Goal: Transaction & Acquisition: Purchase product/service

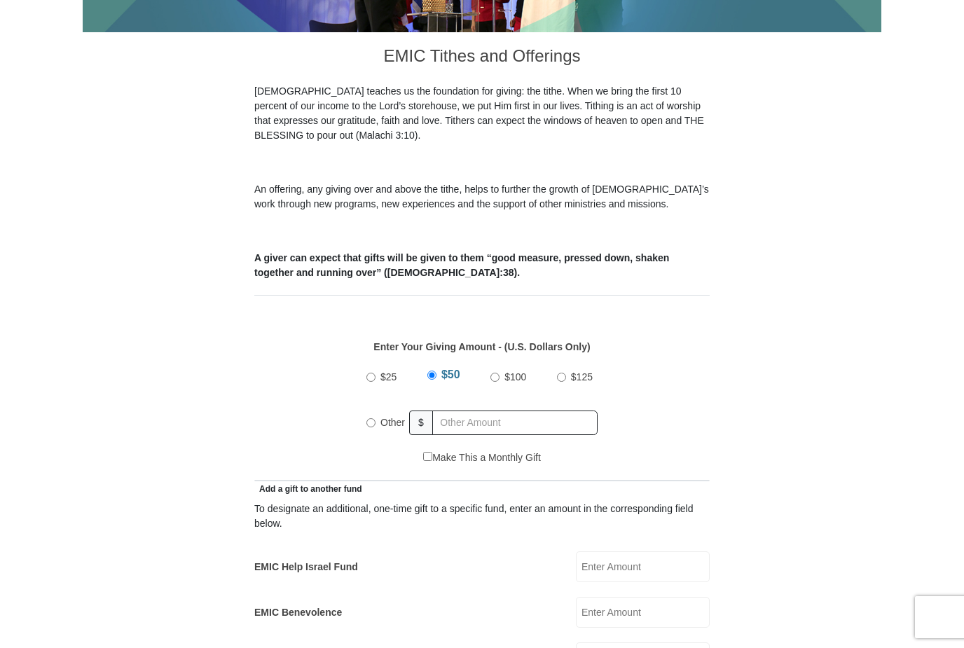
scroll to position [363, 0]
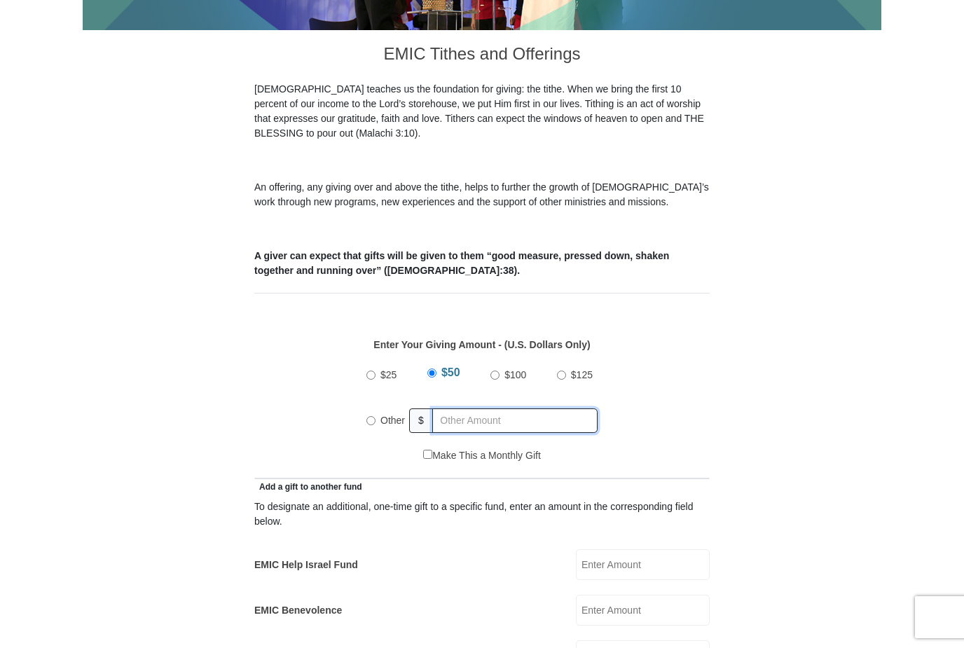
click at [539, 408] on input "text" at bounding box center [514, 420] width 165 height 25
radio input "true"
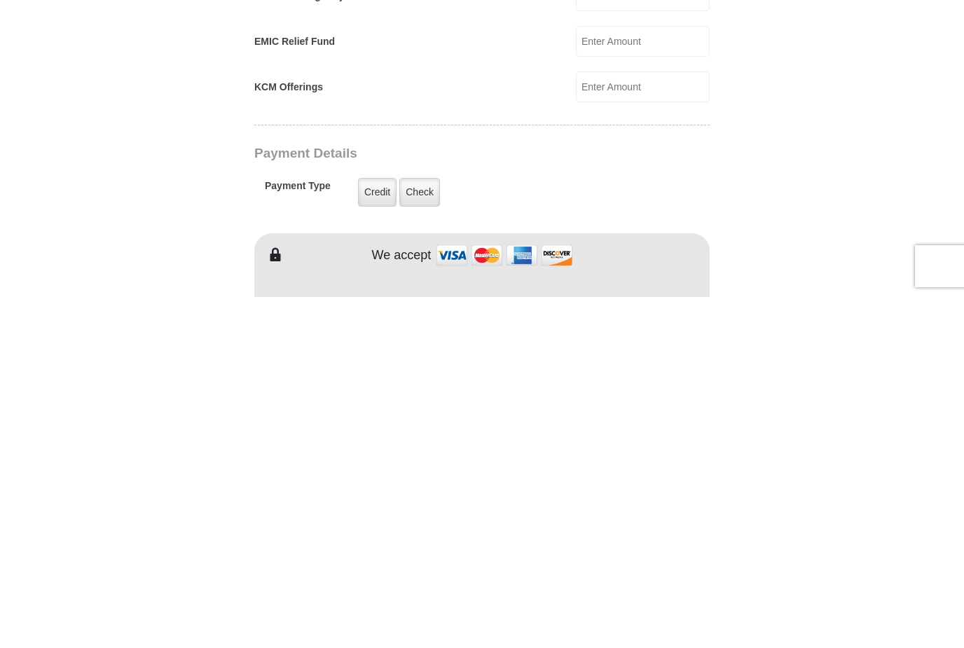
scroll to position [679, 0]
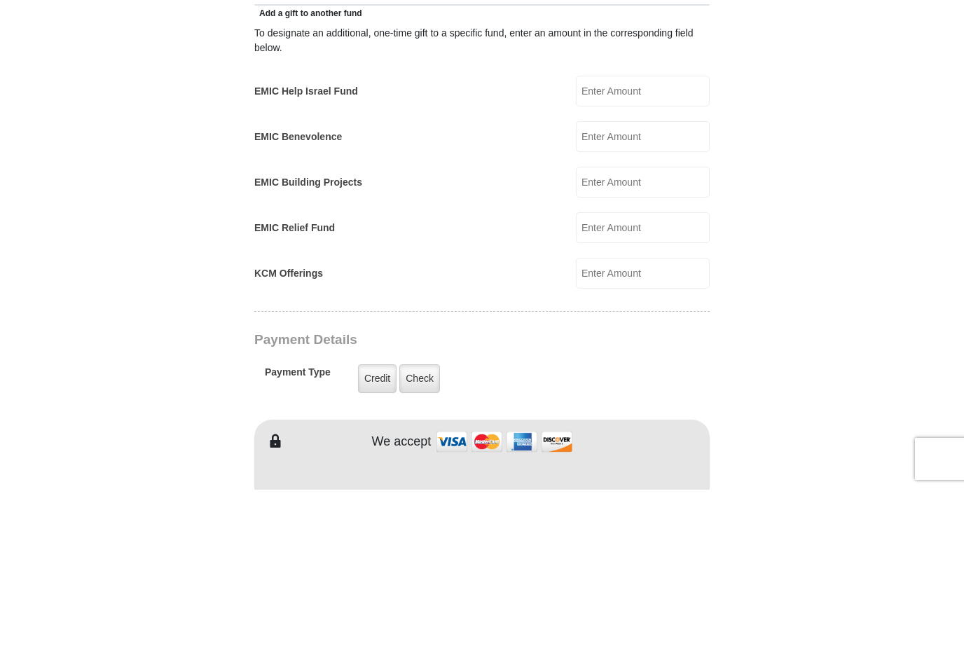
type input "400"
click at [673, 325] on input "EMIC Building Projects" at bounding box center [643, 340] width 134 height 31
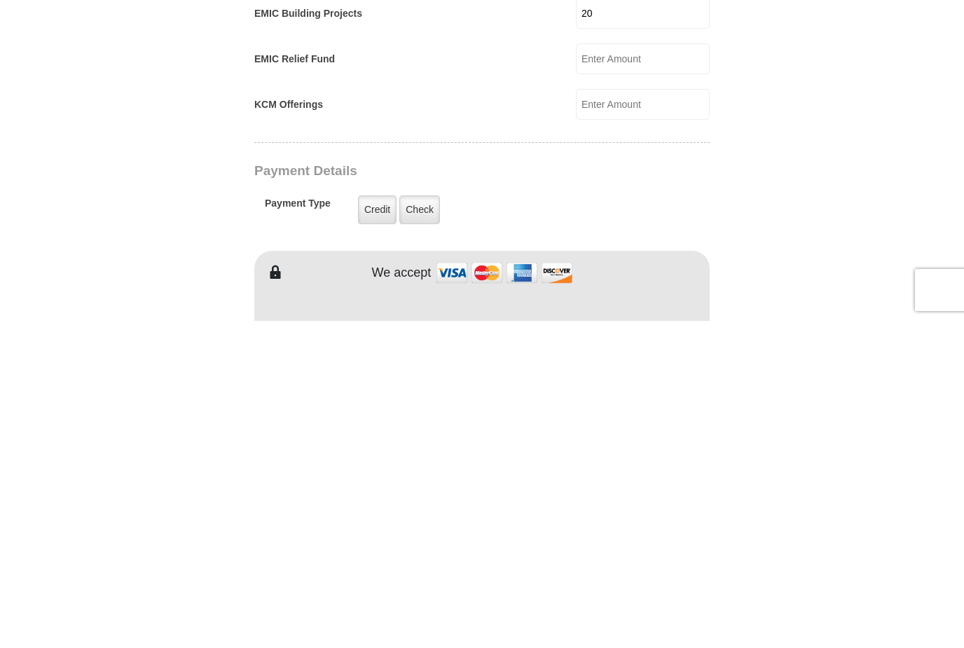
scroll to position [736, 0]
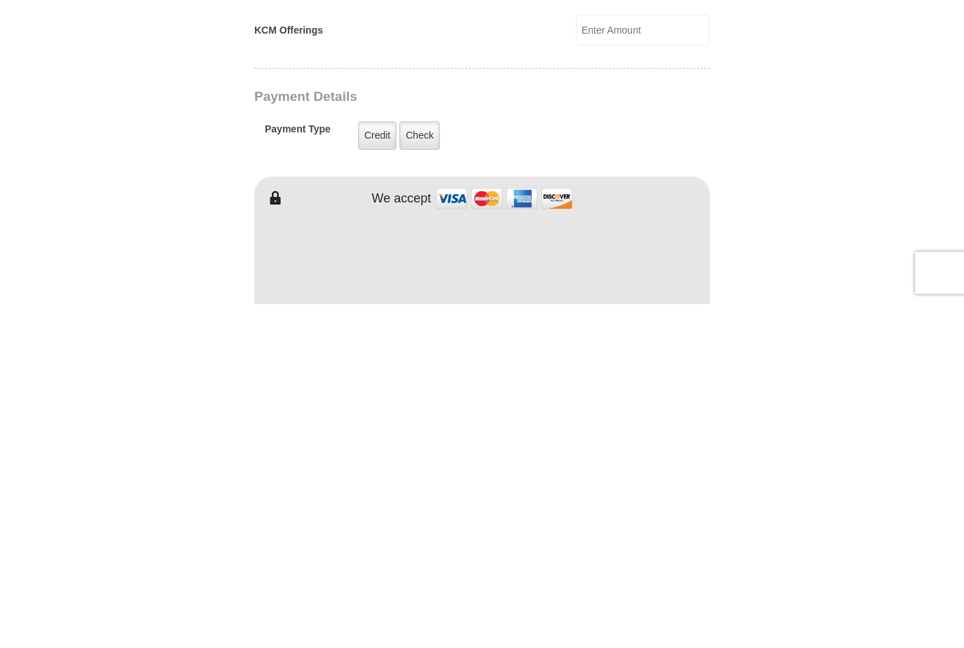
type input "20"
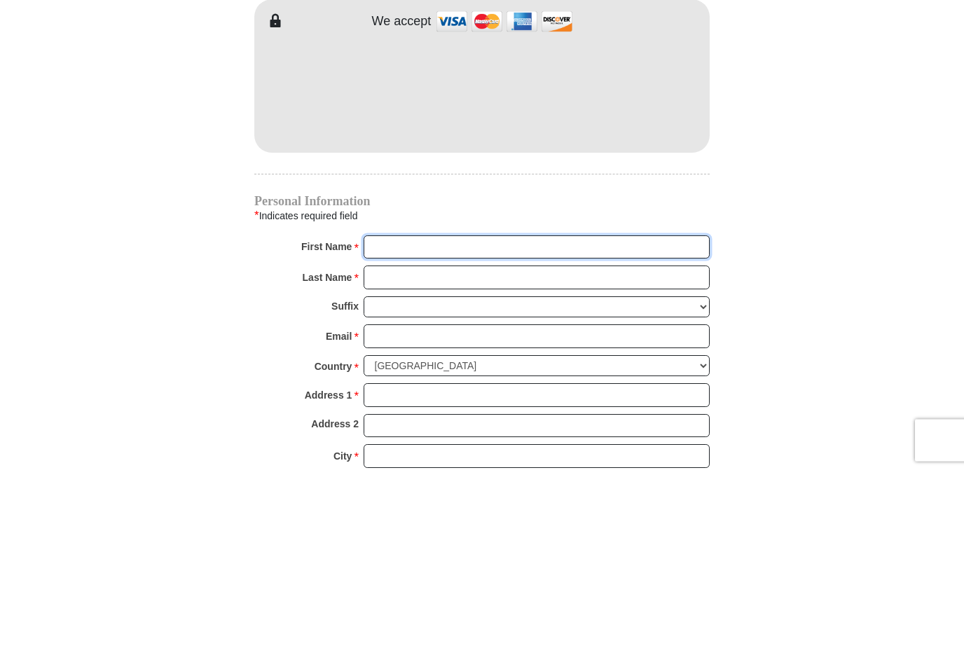
click at [609, 413] on input "First Name *" at bounding box center [537, 425] width 346 height 24
type input "[PERSON_NAME]"
click at [474, 443] on input "Last Name *" at bounding box center [537, 455] width 346 height 24
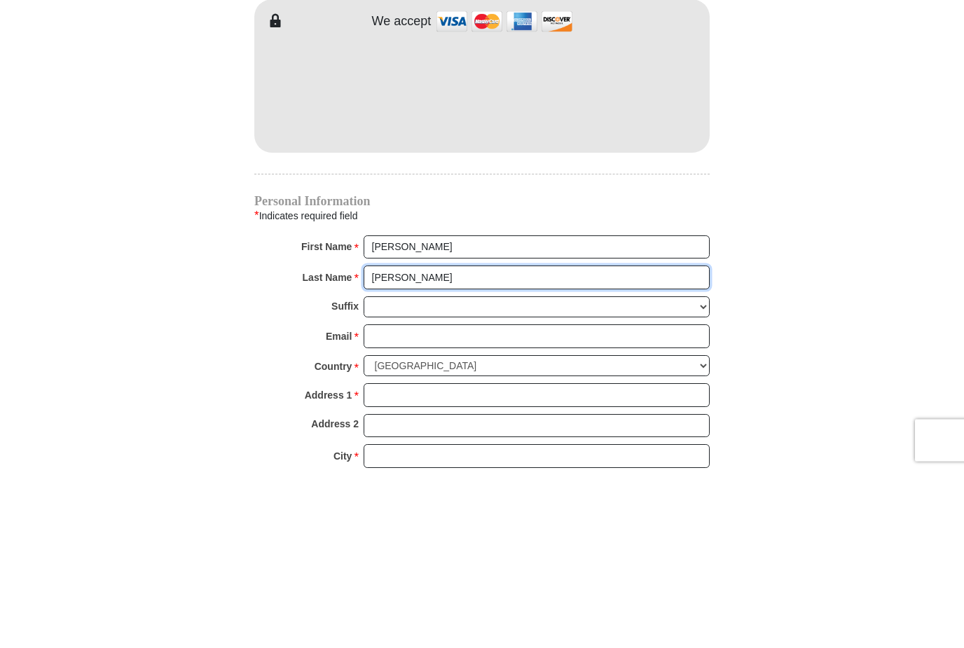
type input "[PERSON_NAME]"
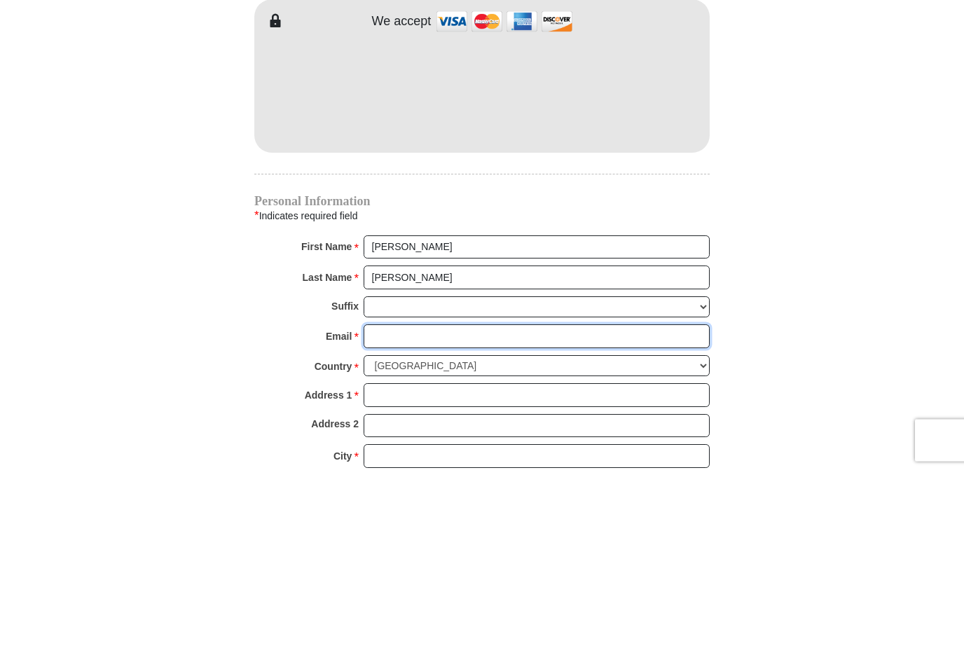
click at [453, 502] on input "Email *" at bounding box center [537, 514] width 346 height 24
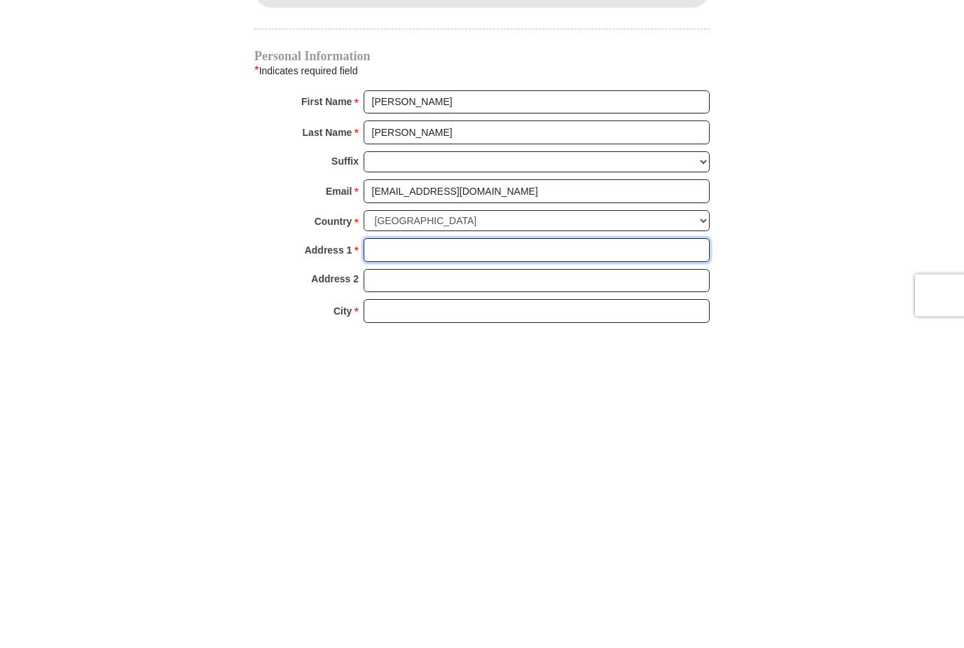
click at [430, 561] on input "Address 1 *" at bounding box center [537, 573] width 346 height 24
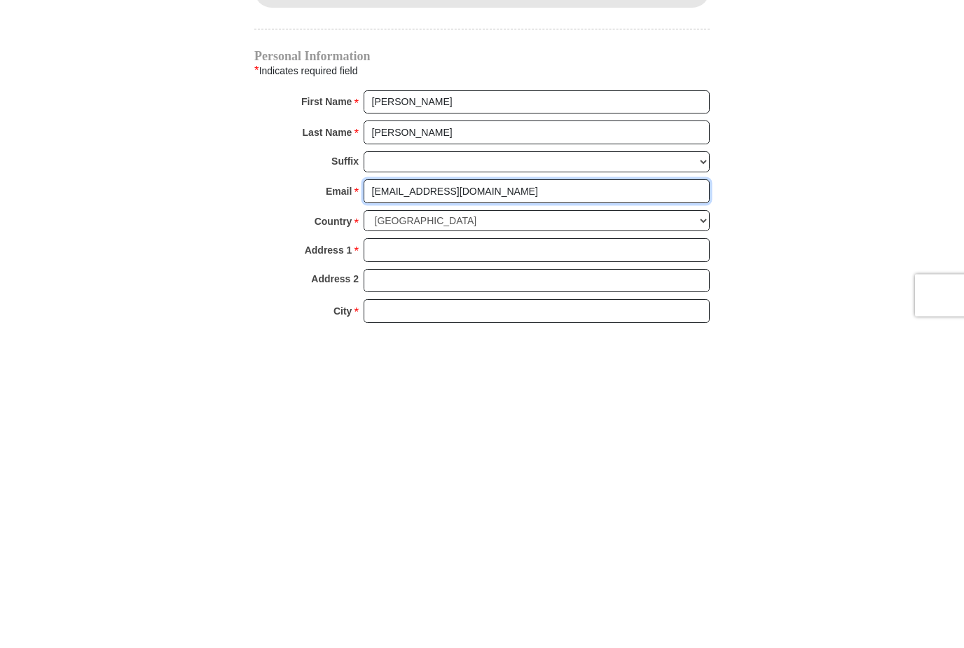
click at [512, 502] on input "[EMAIL_ADDRESS][DOMAIN_NAME]" at bounding box center [537, 514] width 346 height 24
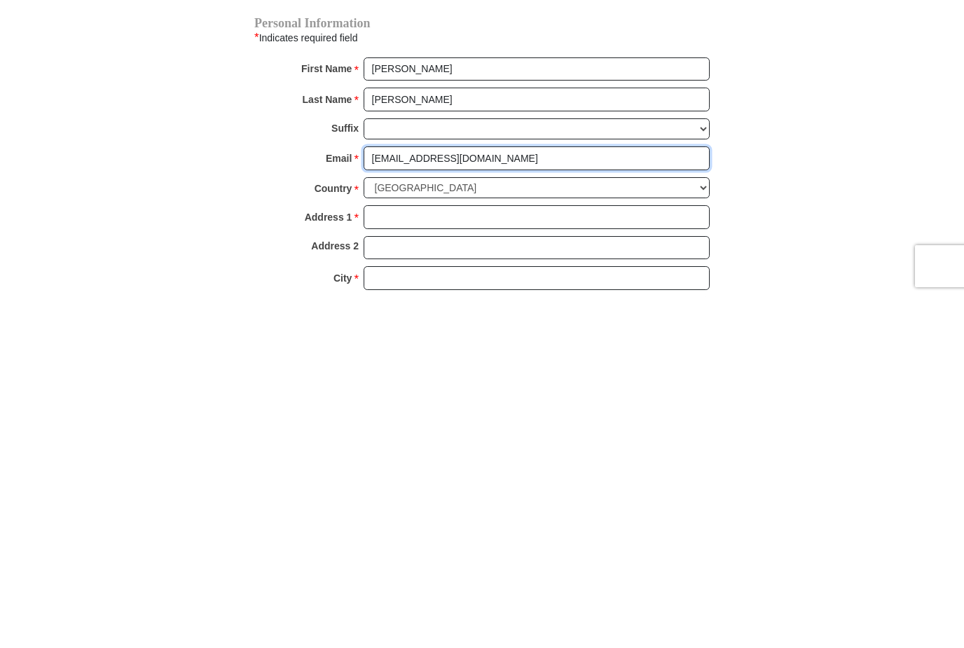
scroll to position [1088, 0]
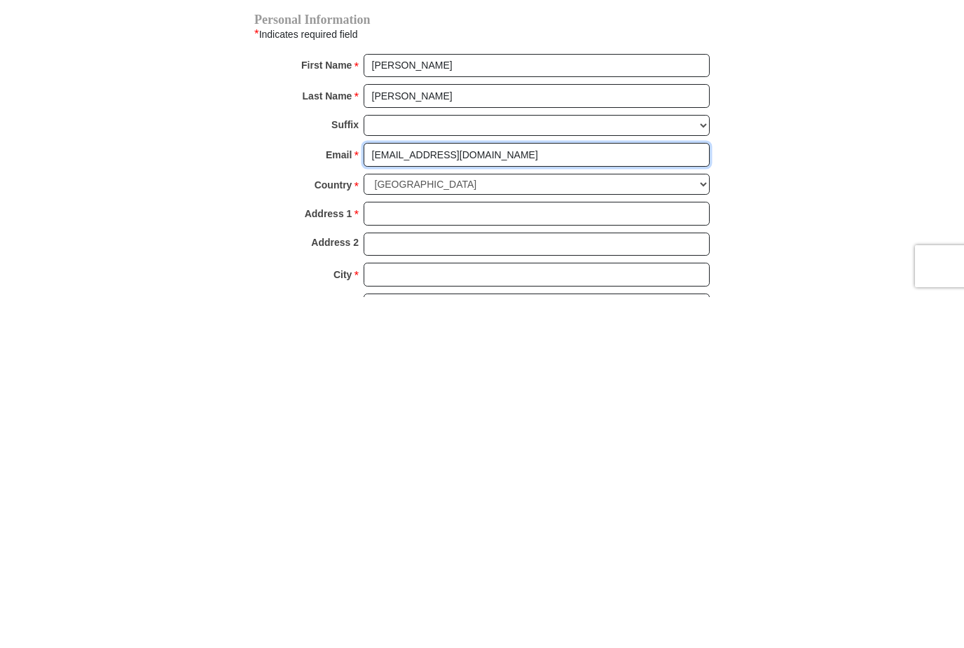
type input "[EMAIL_ADDRESS][DOMAIN_NAME]"
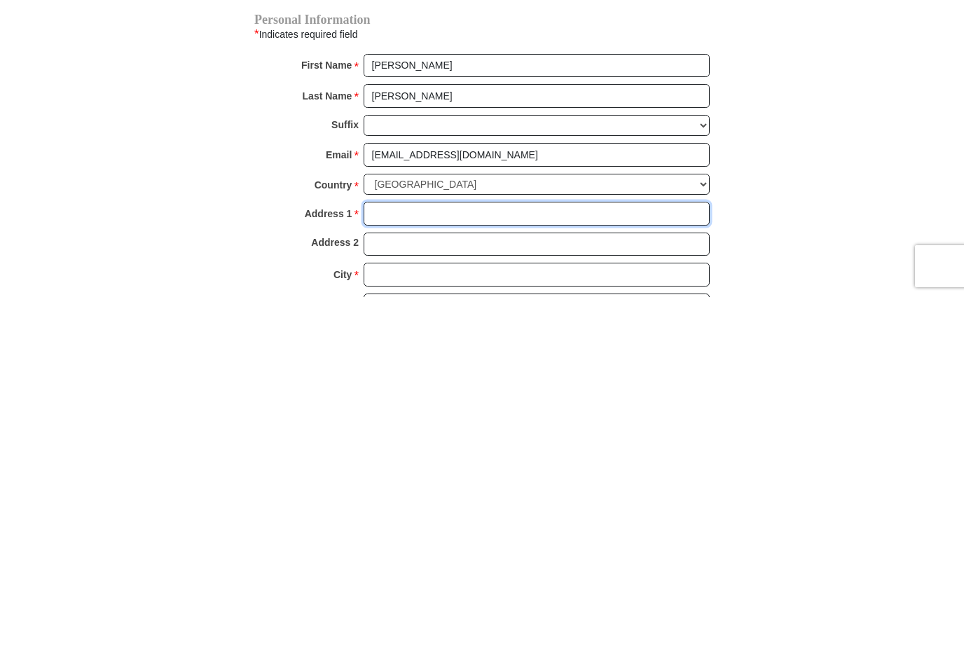
click at [577, 553] on input "Address 1 *" at bounding box center [537, 565] width 346 height 24
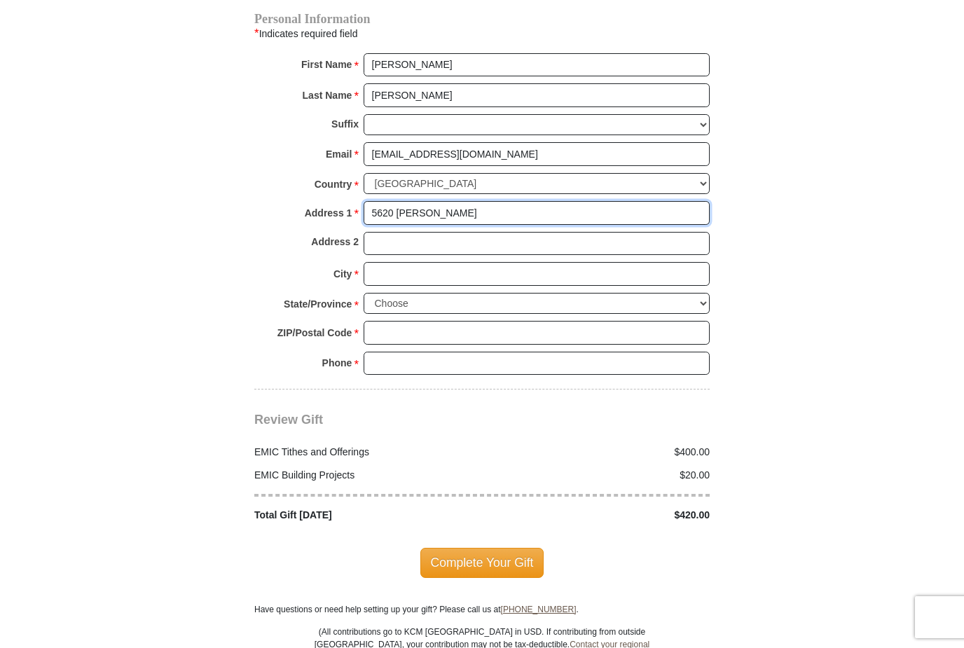
click at [457, 201] on input "5620 [PERSON_NAME]" at bounding box center [537, 213] width 346 height 24
click at [471, 202] on input "5620 [PERSON_NAME]" at bounding box center [537, 214] width 346 height 24
type input "[STREET_ADDRESS]"
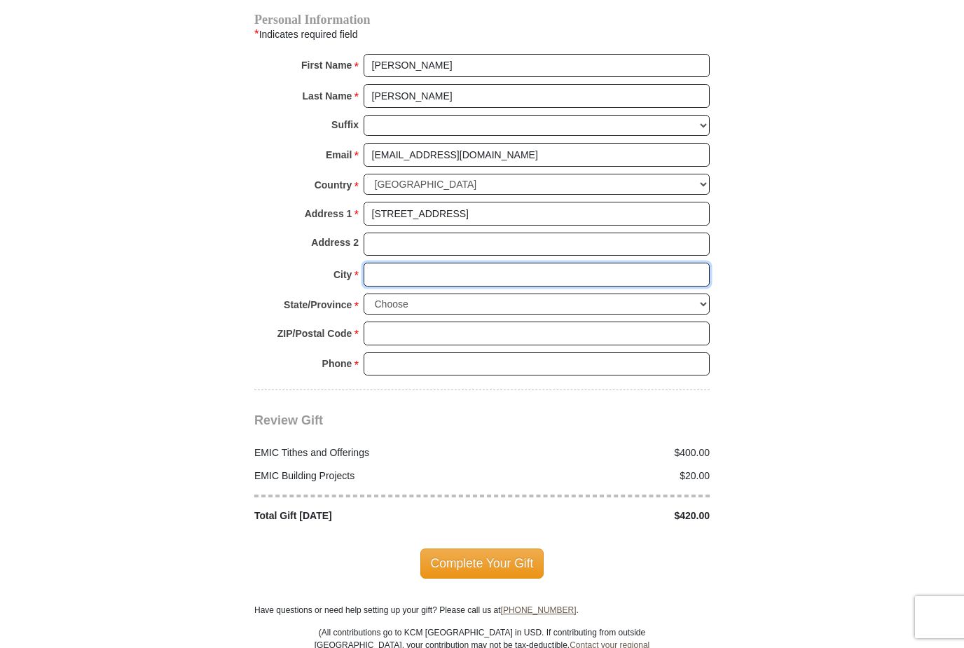
click at [528, 263] on input "City *" at bounding box center [537, 275] width 346 height 24
type input "Centennial"
click at [525, 294] on select "Choose [US_STATE] [US_STATE] [US_STATE] [US_STATE] [US_STATE] Armed Forces Amer…" at bounding box center [537, 305] width 346 height 22
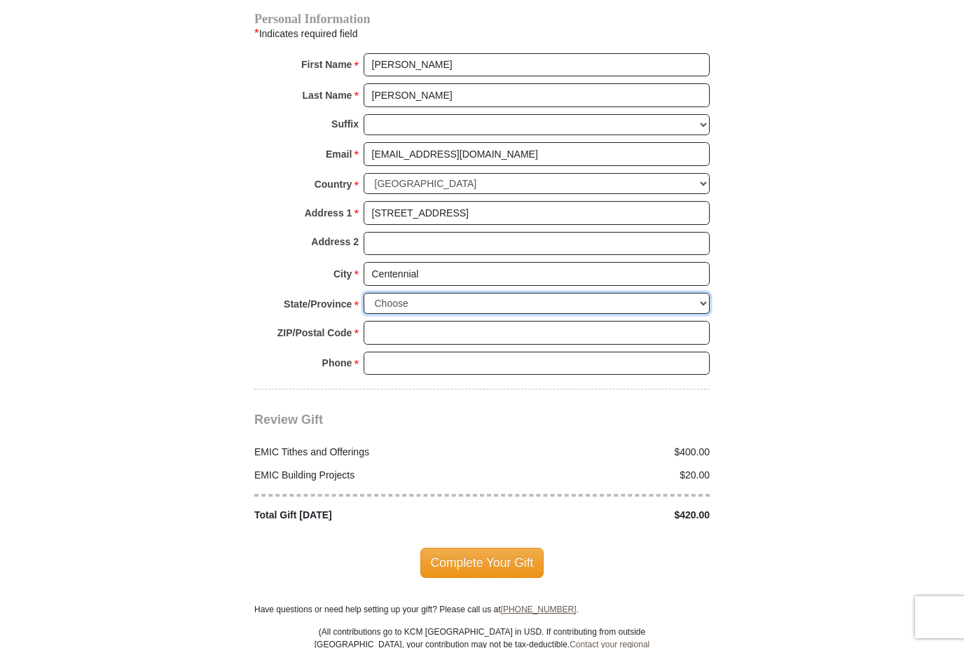
select select "CO"
click at [526, 321] on input "ZIP/Postal Code *" at bounding box center [537, 333] width 346 height 24
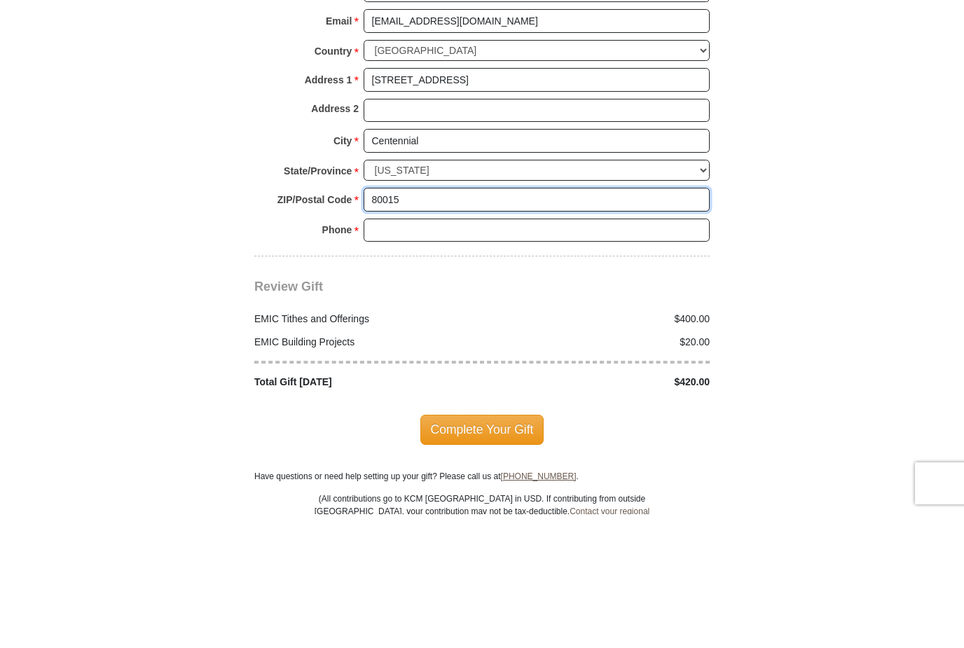
type input "80015"
click at [446, 352] on input "Phone * *" at bounding box center [537, 364] width 346 height 24
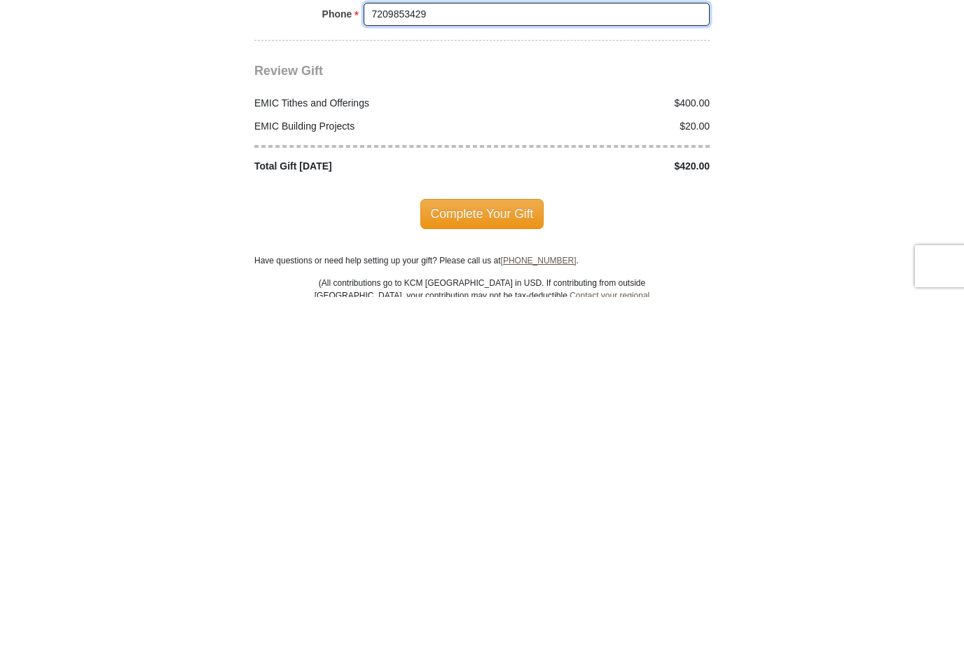
scroll to position [1460, 0]
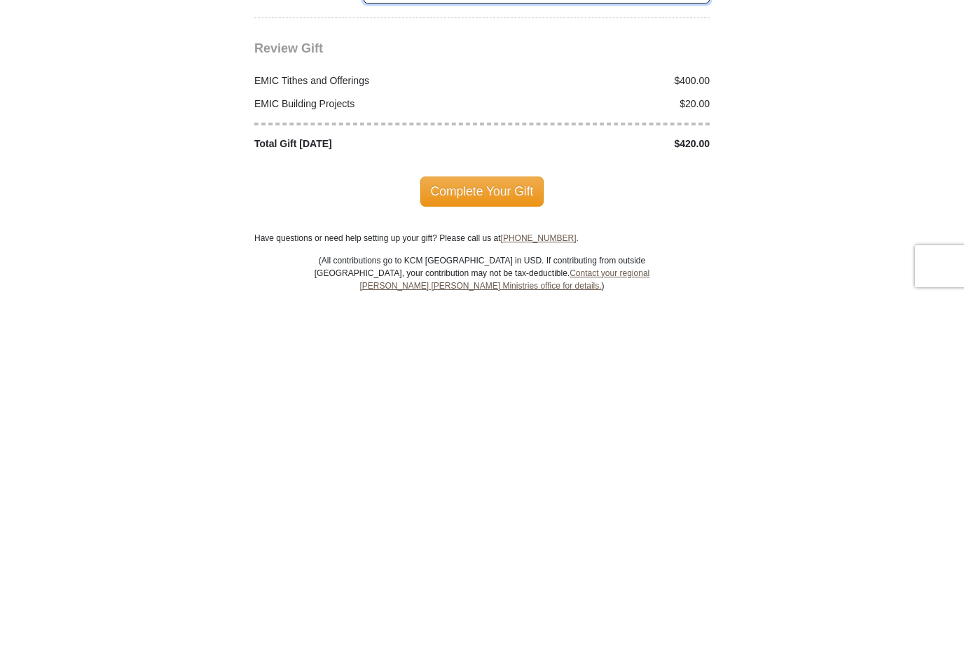
type input "7209853429"
click at [479, 528] on span "Complete Your Gift" at bounding box center [482, 542] width 124 height 29
